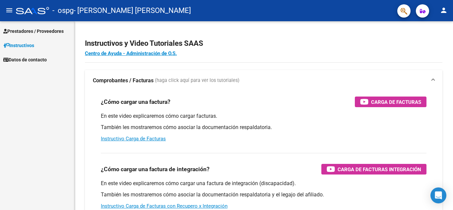
click at [33, 30] on span "Prestadores / Proveedores" at bounding box center [33, 31] width 60 height 7
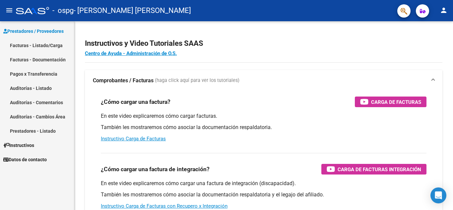
click at [23, 45] on link "Facturas - Listado/Carga" at bounding box center [37, 45] width 74 height 14
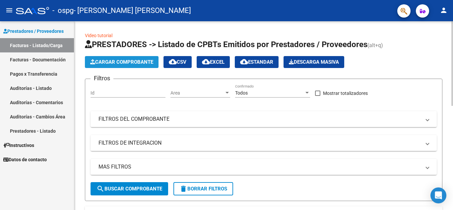
click at [125, 61] on span "Cargar Comprobante" at bounding box center [121, 62] width 63 height 6
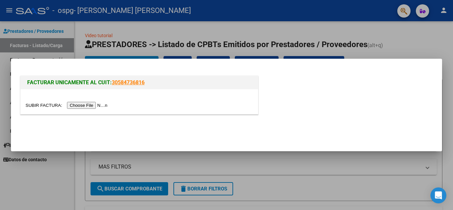
click at [92, 106] on input "file" at bounding box center [68, 105] width 84 height 7
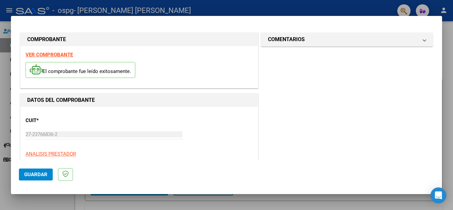
scroll to position [155, 0]
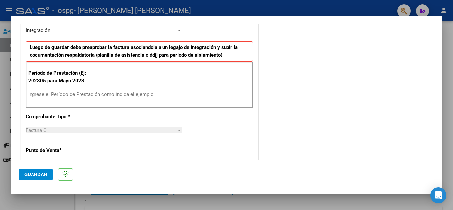
click at [63, 95] on input "Ingrese el Período de Prestación como indica el ejemplo" at bounding box center [104, 94] width 153 height 6
type input "202507"
click at [39, 174] on span "Guardar" at bounding box center [35, 174] width 23 height 6
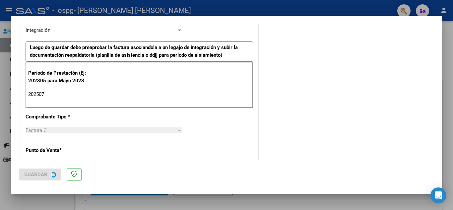
scroll to position [0, 0]
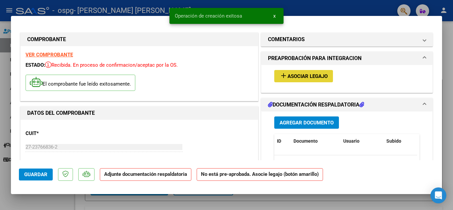
click at [287, 80] on button "add Asociar Legajo" at bounding box center [303, 76] width 59 height 12
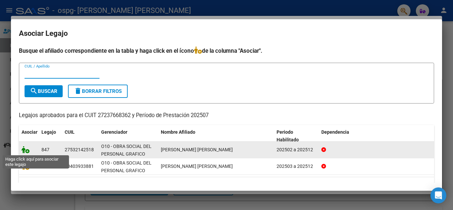
click at [22, 148] on icon at bounding box center [26, 149] width 8 height 7
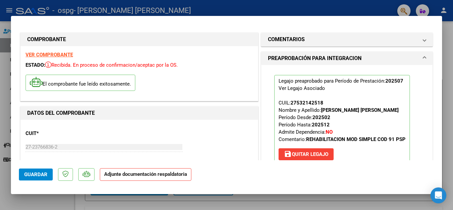
scroll to position [155, 0]
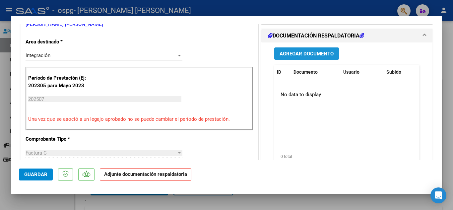
click at [316, 56] on span "Agregar Documento" at bounding box center [306, 54] width 54 height 6
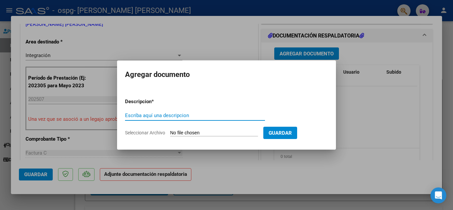
click at [134, 114] on input "Escriba aquí una descripcion" at bounding box center [195, 115] width 140 height 6
type input "planilla de asistencia"
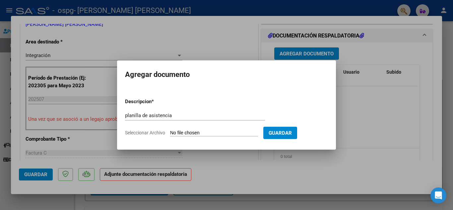
click at [152, 131] on span "Seleccionar Archivo" at bounding box center [145, 132] width 40 height 5
click at [170, 131] on input "Seleccionar Archivo" at bounding box center [214, 133] width 88 height 6
type input "C:\fakepath\planilla de asistencia [PERSON_NAME] 2025.pdf"
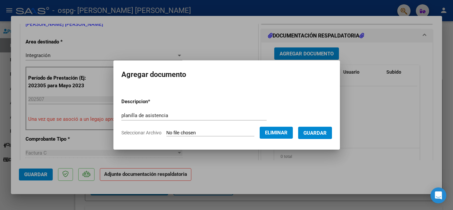
click at [326, 134] on span "Guardar" at bounding box center [314, 133] width 23 height 6
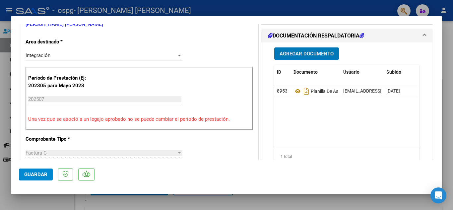
click at [36, 176] on span "Guardar" at bounding box center [35, 174] width 23 height 6
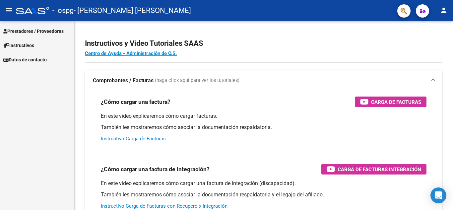
click at [40, 30] on span "Prestadores / Proveedores" at bounding box center [33, 31] width 60 height 7
